Goal: Navigation & Orientation: Go to known website

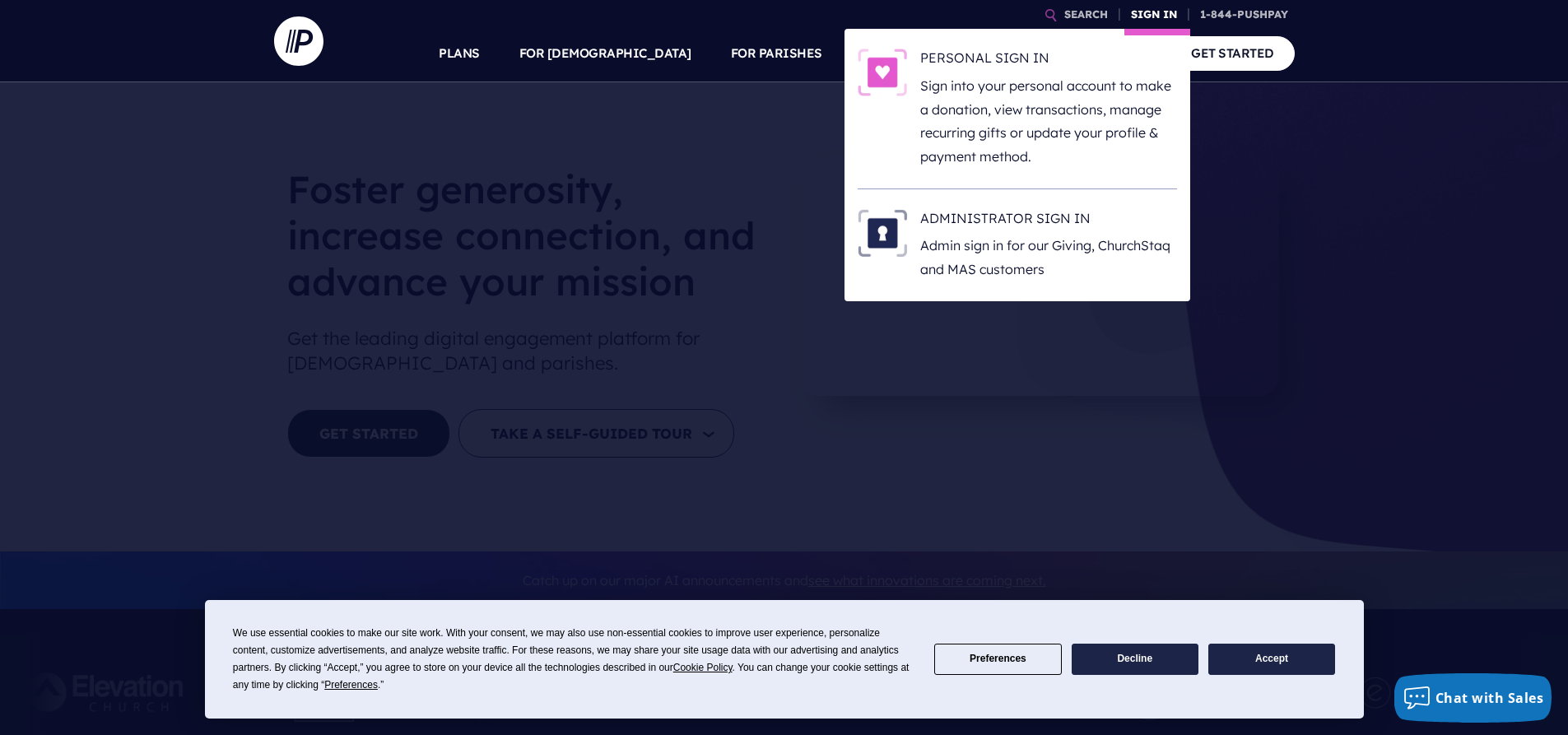
click at [1169, 20] on link "SIGN IN" at bounding box center [1154, 15] width 60 height 29
click at [1163, 13] on link "SIGN IN" at bounding box center [1154, 15] width 60 height 29
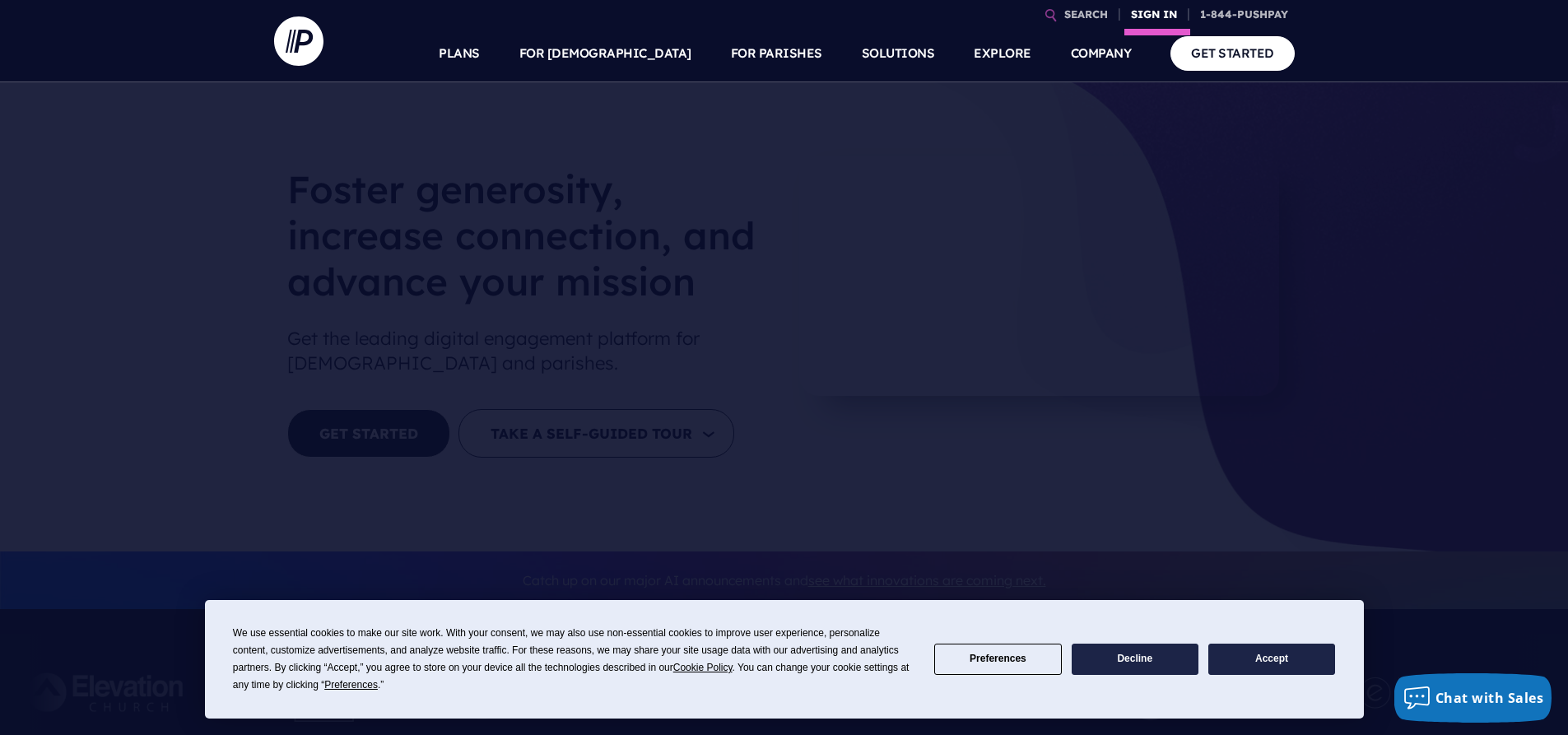
click at [1163, 12] on link "SIGN IN" at bounding box center [1154, 15] width 60 height 29
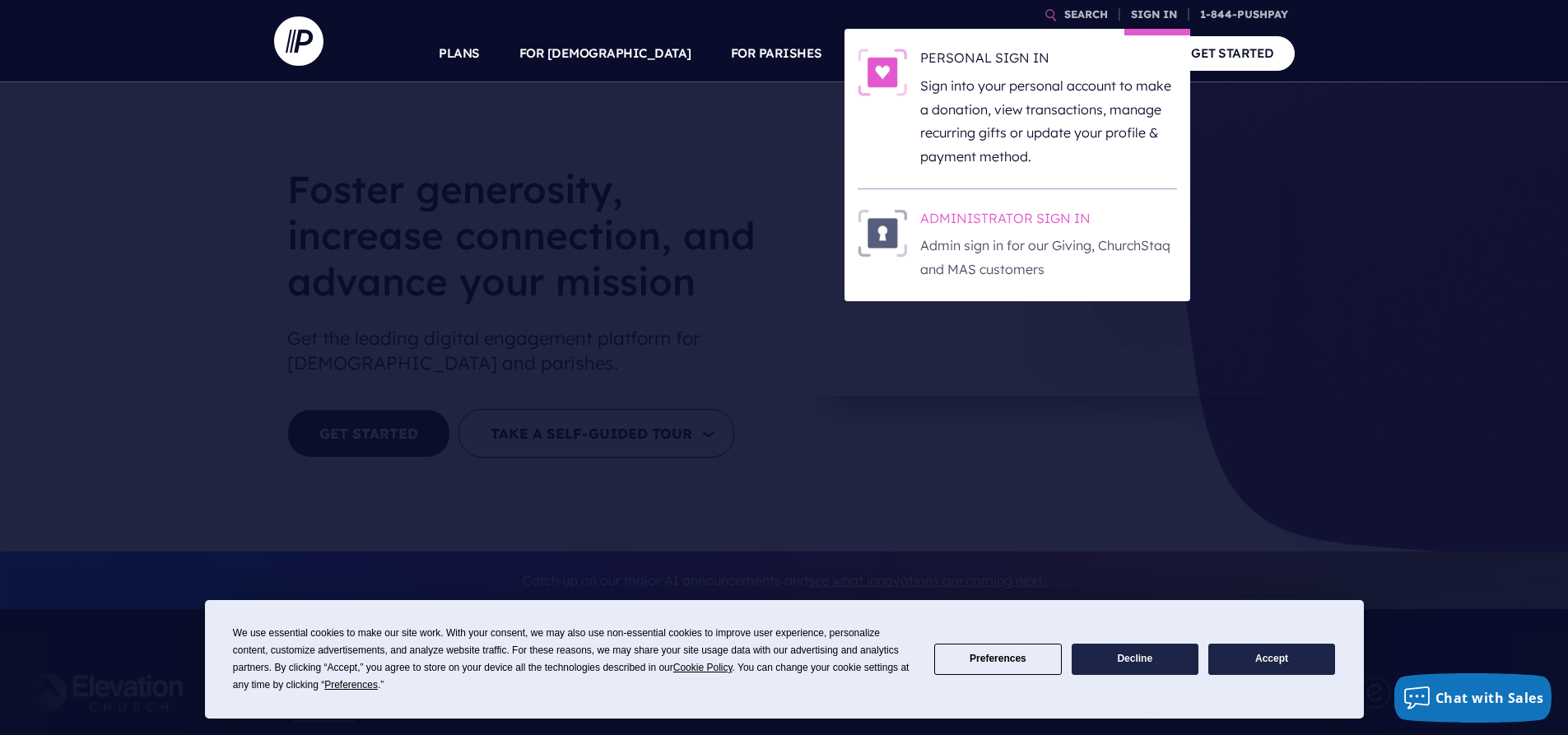
click at [1043, 256] on p "Admin sign in for our Giving, ChurchStaq and MAS customers" at bounding box center [1049, 257] width 257 height 48
click at [1038, 244] on p "Admin sign in for our Giving, ChurchStaq and MAS customers" at bounding box center [1049, 257] width 257 height 48
